Goal: Check status

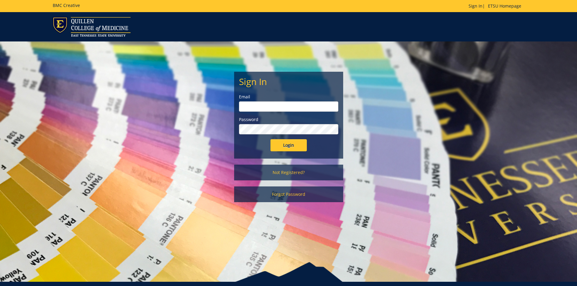
type input "[EMAIL_ADDRESS][DOMAIN_NAME]"
click at [279, 145] on input "Login" at bounding box center [288, 145] width 36 height 12
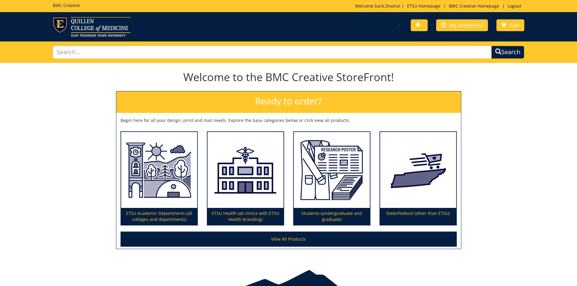
click at [455, 19] on div "You have no new notifications My Dashboard Cart" at bounding box center [408, 25] width 240 height 17
click at [455, 24] on span "My Dashboard" at bounding box center [466, 25] width 34 height 7
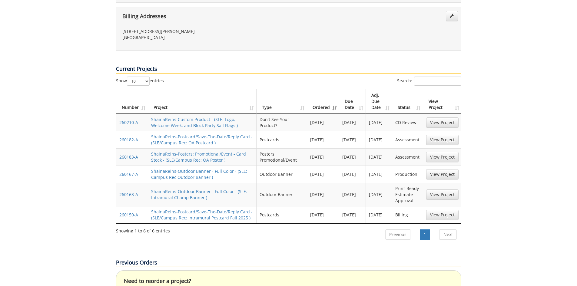
scroll to position [212, 0]
click at [444, 169] on link "View Project" at bounding box center [442, 174] width 32 height 10
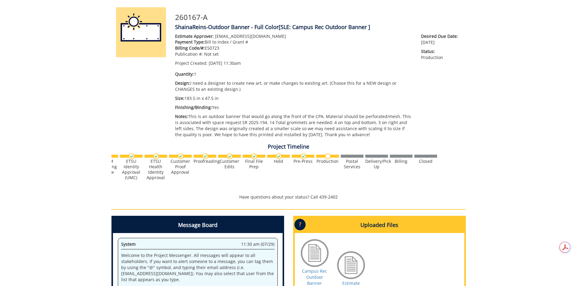
scroll to position [61, 0]
